Goal: Information Seeking & Learning: Learn about a topic

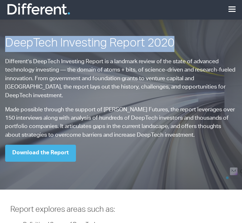
drag, startPoint x: 8, startPoint y: 43, endPoint x: 184, endPoint y: 46, distance: 176.1
click at [184, 46] on h1 "DeepTech Investing Report 2020" at bounding box center [120, 44] width 231 height 16
copy h1 "DeepTech Investing Report 2020"
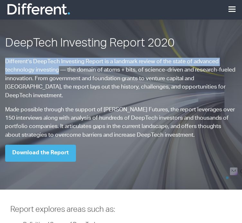
drag, startPoint x: 5, startPoint y: 59, endPoint x: 57, endPoint y: 72, distance: 53.6
click at [57, 72] on p "Different’s DeepTech Investing Report is a landmark review of the state of adva…" at bounding box center [120, 79] width 231 height 42
copy p "Different’s DeepTech Investing Report is a landmark review of the state of adva…"
